Goal: Information Seeking & Learning: Learn about a topic

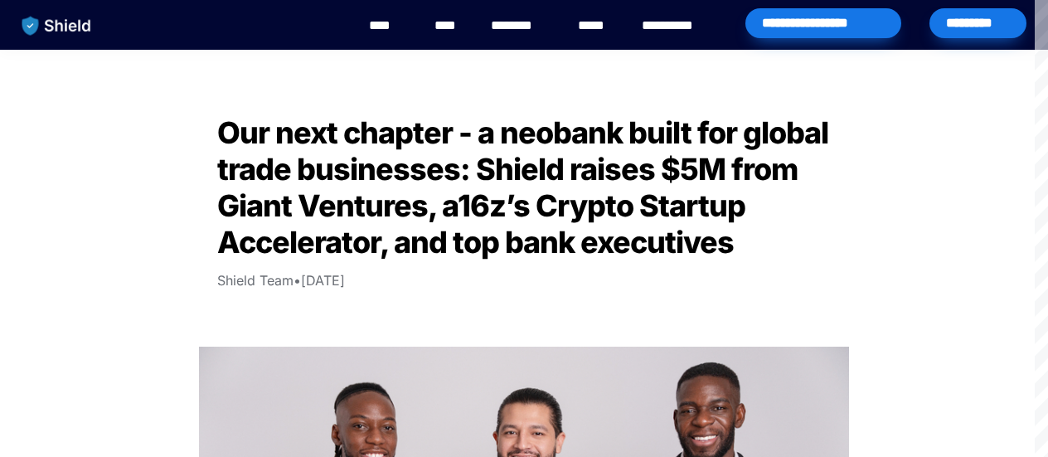
click at [392, 24] on link "****" at bounding box center [387, 26] width 37 height 20
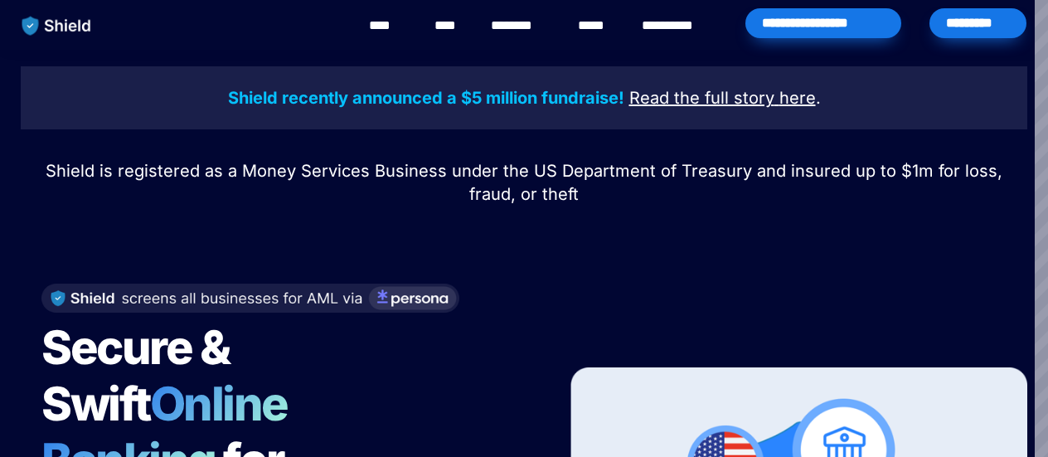
drag, startPoint x: 0, startPoint y: 0, endPoint x: 531, endPoint y: 23, distance: 531.1
click at [531, 23] on link "********" at bounding box center [520, 26] width 59 height 20
